Goal: Communication & Community: Connect with others

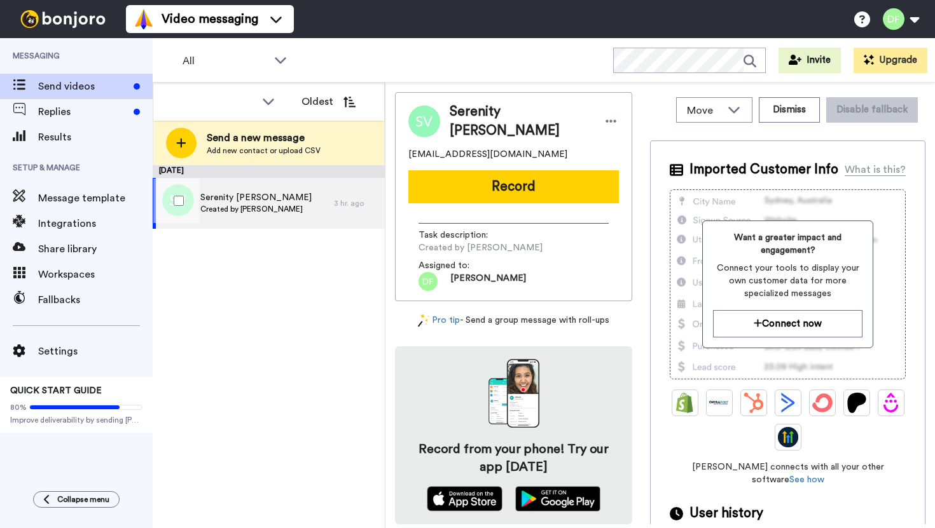
click at [241, 200] on span "Serenity [PERSON_NAME]" at bounding box center [255, 197] width 111 height 13
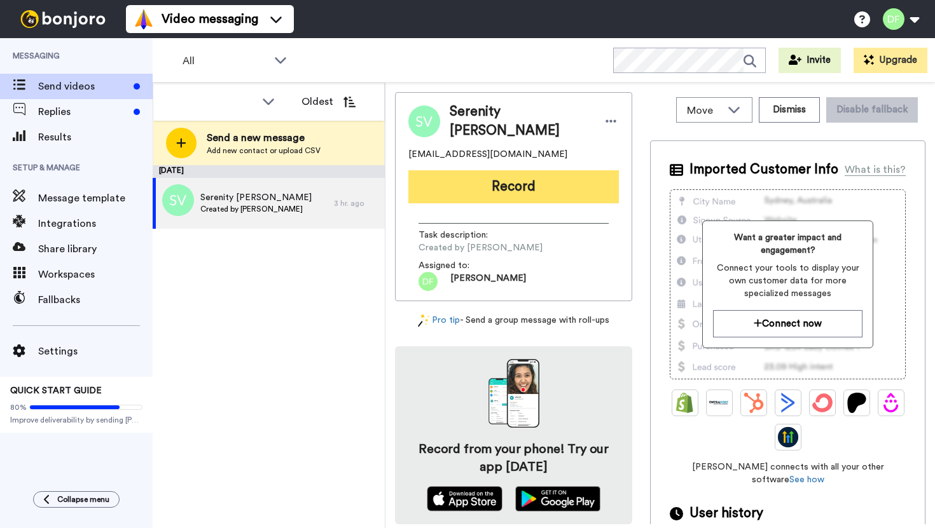
click at [507, 182] on button "Record" at bounding box center [513, 186] width 210 height 33
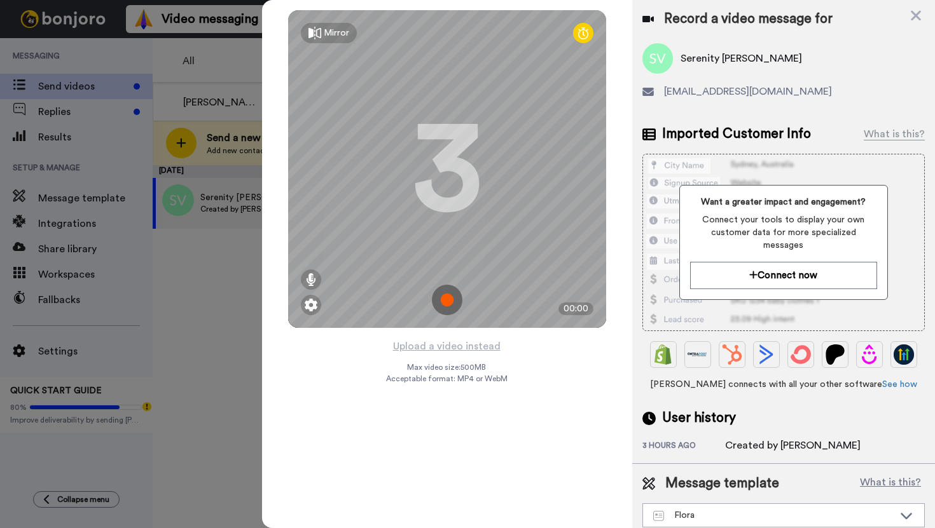
click at [319, 34] on icon at bounding box center [314, 33] width 13 height 13
click at [450, 301] on img at bounding box center [447, 300] width 31 height 31
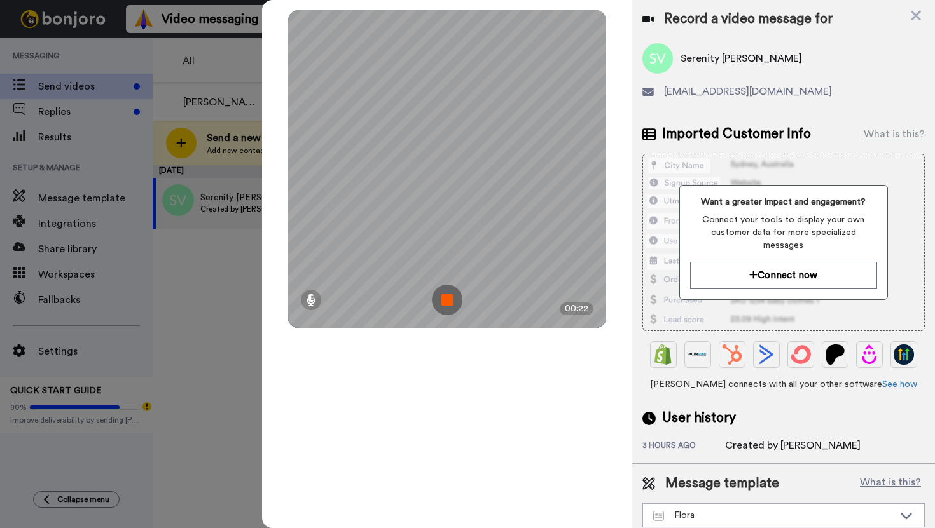
click at [450, 301] on img at bounding box center [447, 300] width 31 height 31
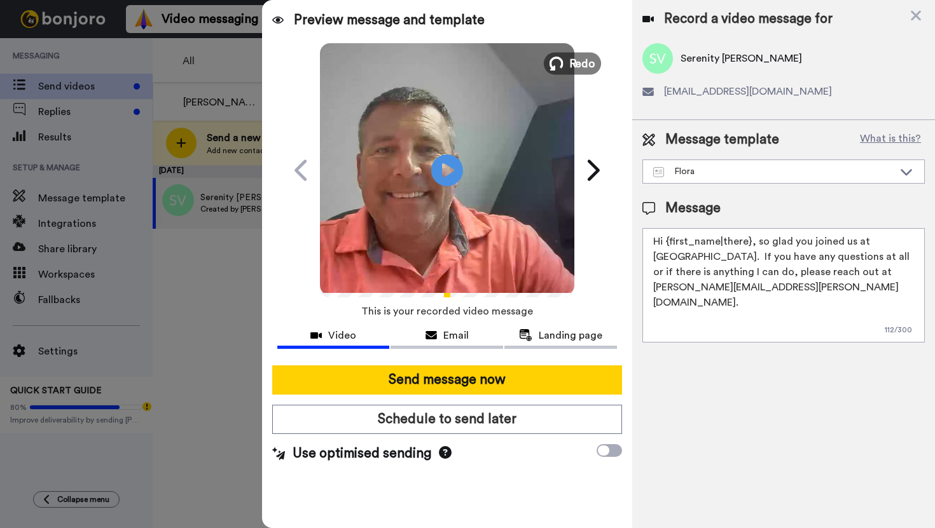
click at [585, 59] on span "Redo" at bounding box center [581, 63] width 27 height 17
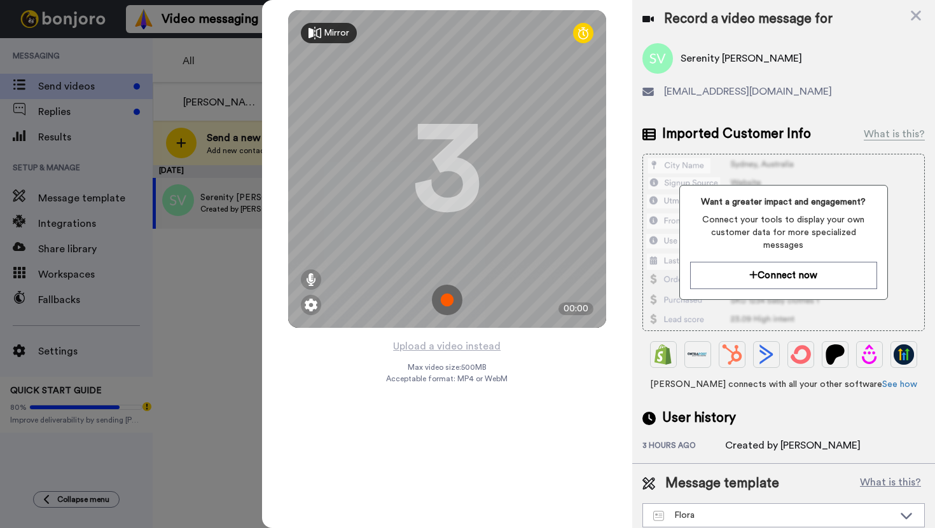
click at [447, 303] on img at bounding box center [447, 300] width 31 height 31
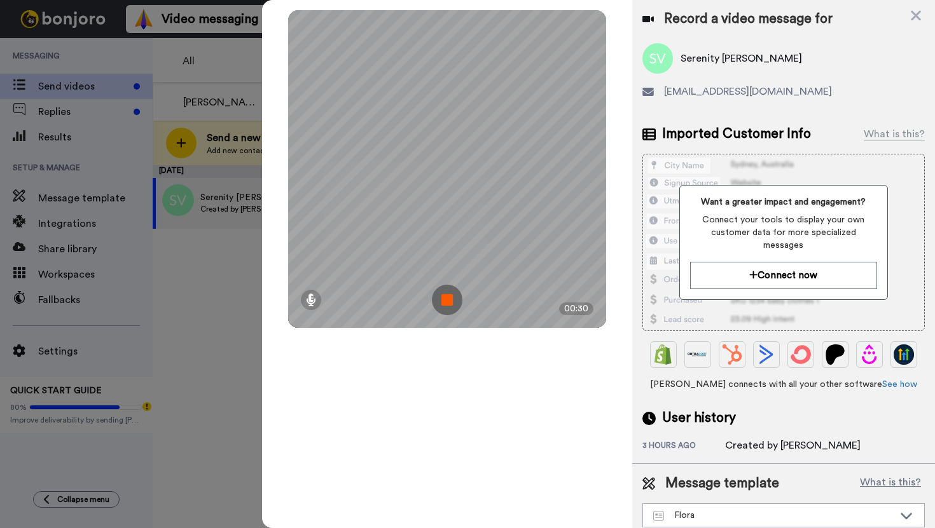
click at [447, 303] on img at bounding box center [447, 300] width 31 height 31
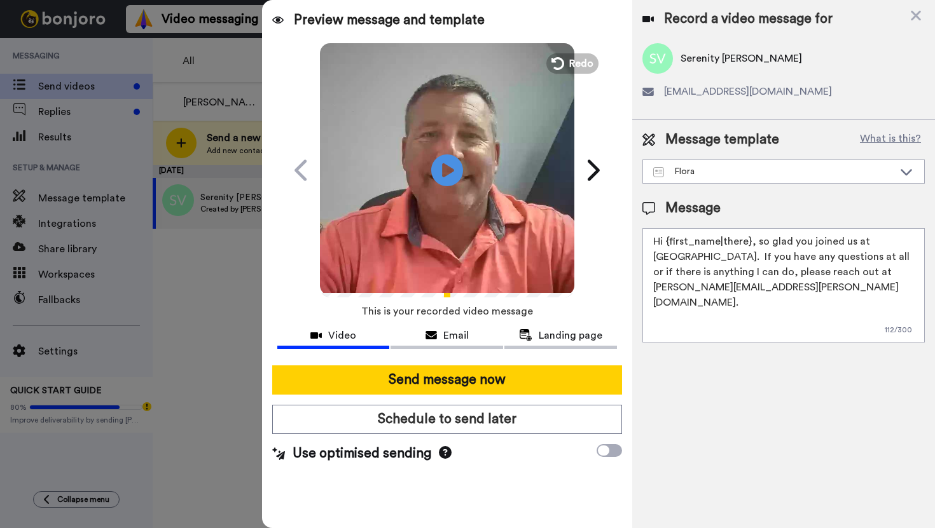
click at [748, 245] on textarea "Hi {first_name|there}, so glad you joined us at [GEOGRAPHIC_DATA]. If you have …" at bounding box center [783, 285] width 282 height 114
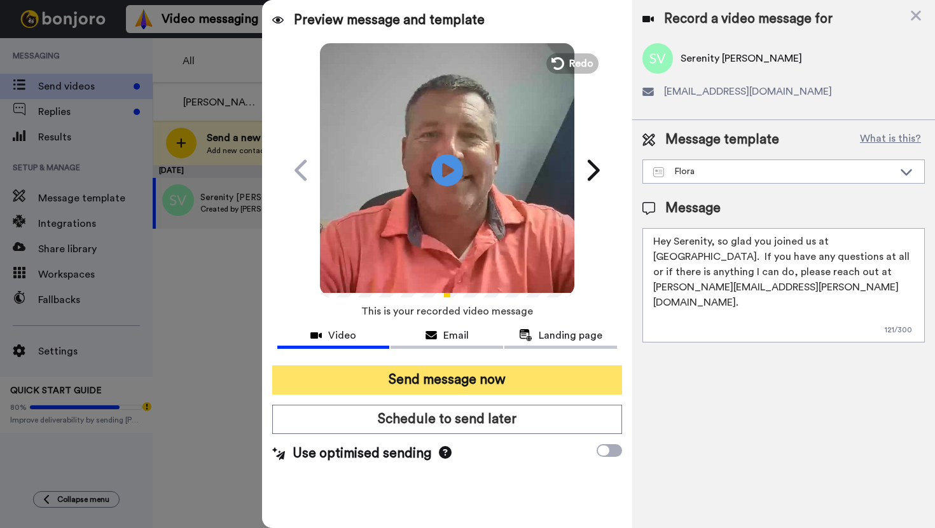
type textarea "Hey Serenity, so glad you joined us at [GEOGRAPHIC_DATA]. If you have any quest…"
click at [528, 385] on button "Send message now" at bounding box center [447, 380] width 350 height 29
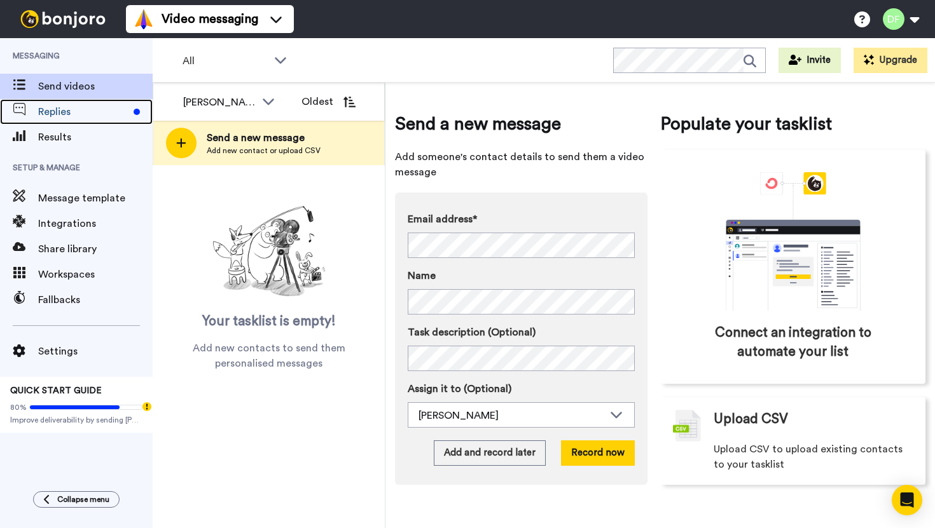
click at [87, 118] on span "Replies" at bounding box center [83, 111] width 90 height 15
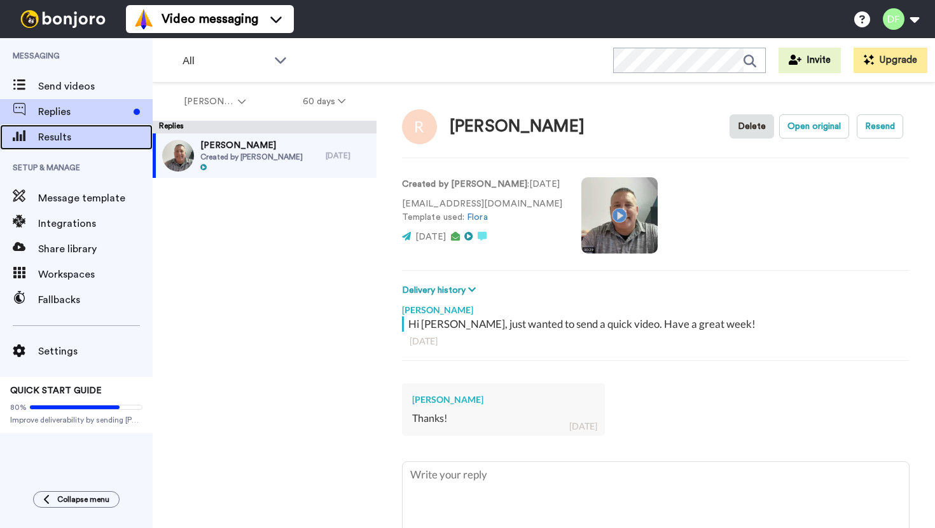
click at [68, 135] on span "Results" at bounding box center [95, 137] width 114 height 15
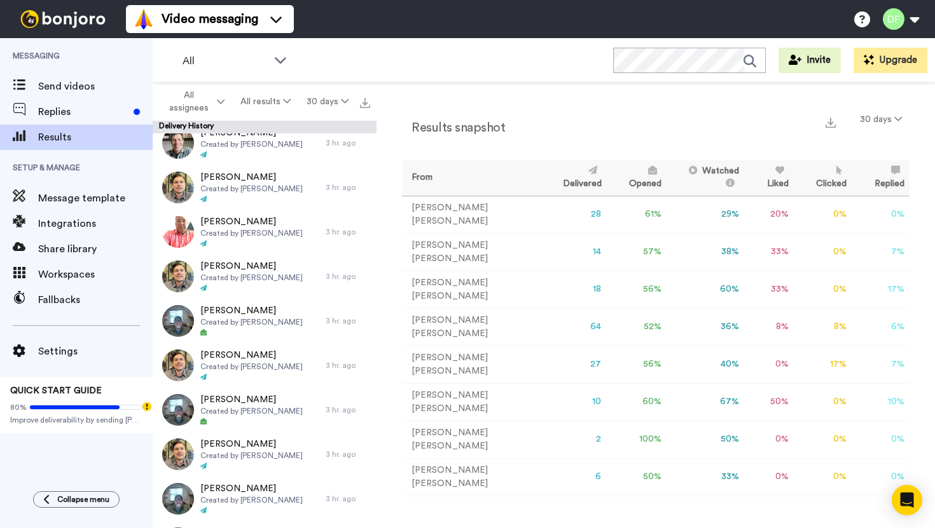
scroll to position [369, 0]
